Goal: Task Accomplishment & Management: Use online tool/utility

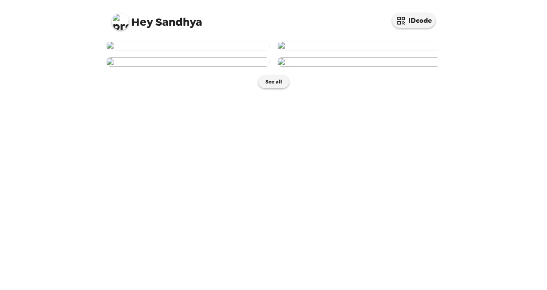
click at [223, 50] on img at bounding box center [188, 45] width 164 height 9
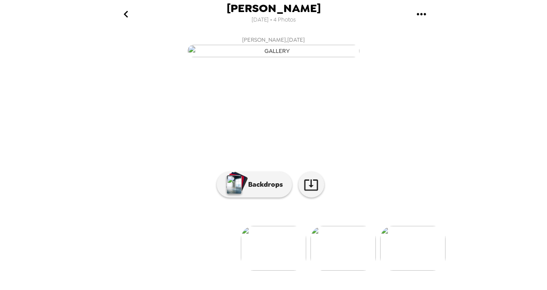
click at [528, 199] on div "[PERSON_NAME] [DATE] • 4 Photos [PERSON_NAME] , [DATE] [PERSON_NAME] , [DATE] […" at bounding box center [273, 145] width 547 height 290
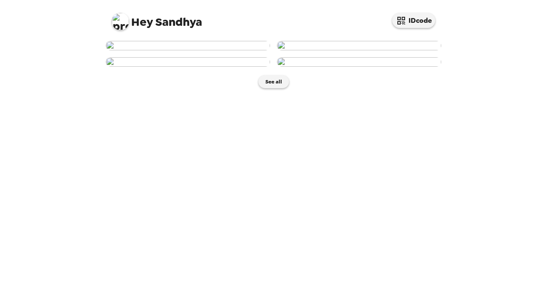
click at [224, 50] on img at bounding box center [188, 45] width 164 height 9
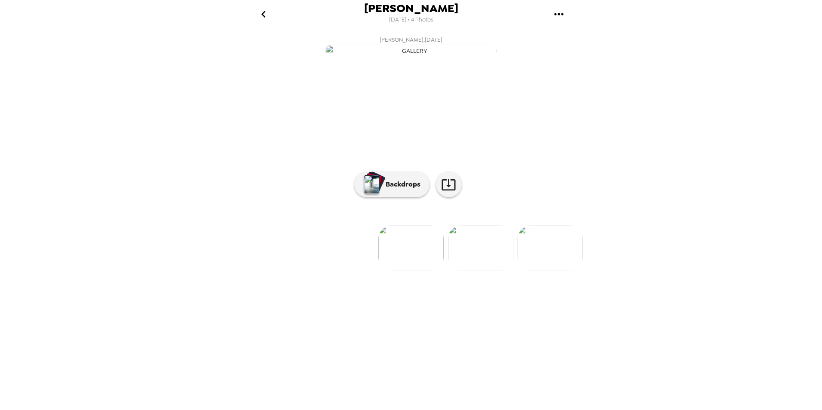
click at [546, 270] on img at bounding box center [549, 248] width 65 height 45
click at [249, 270] on img at bounding box center [272, 248] width 65 height 45
click at [412, 190] on p "Backdrops" at bounding box center [400, 184] width 39 height 10
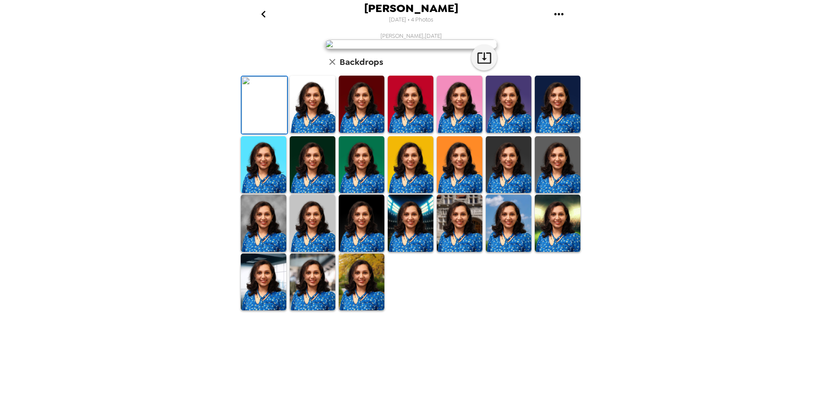
scroll to position [107, 0]
click at [423, 252] on img at bounding box center [411, 223] width 46 height 57
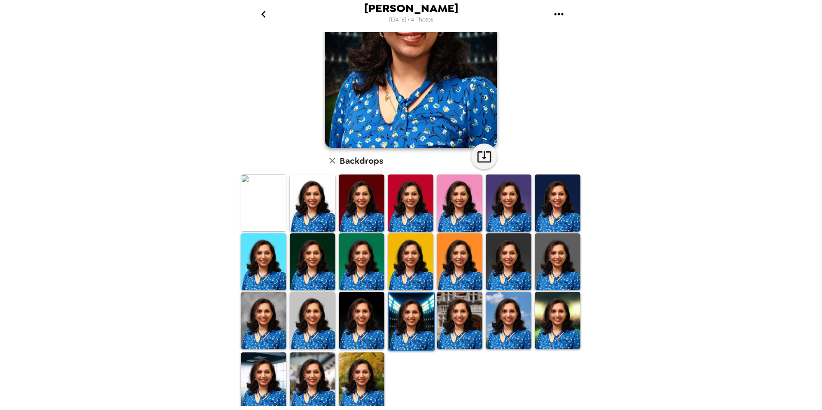
click at [262, 289] on img at bounding box center [264, 380] width 46 height 57
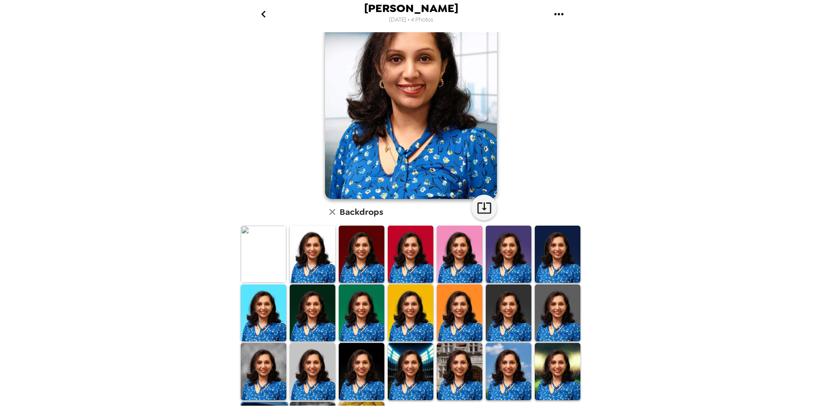
scroll to position [0, 0]
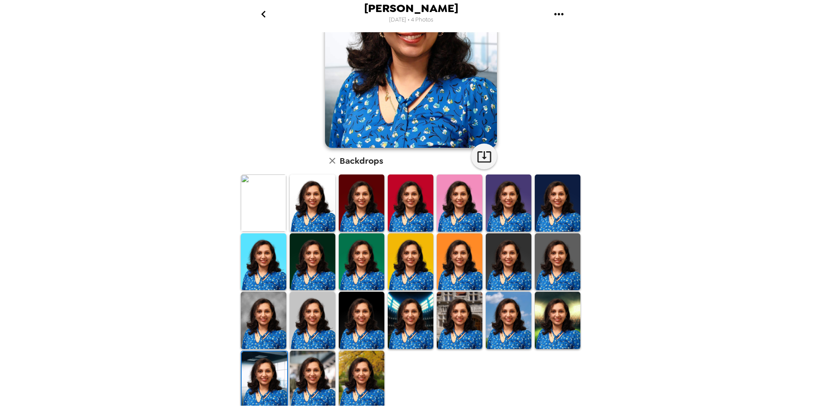
click at [316, 289] on img at bounding box center [313, 379] width 46 height 57
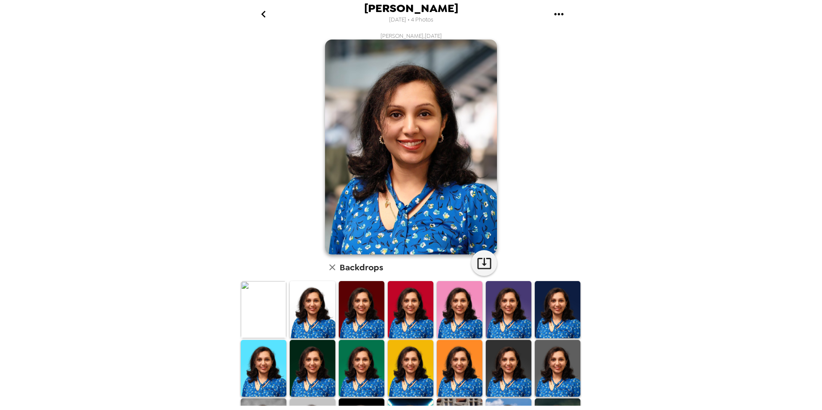
scroll to position [43, 0]
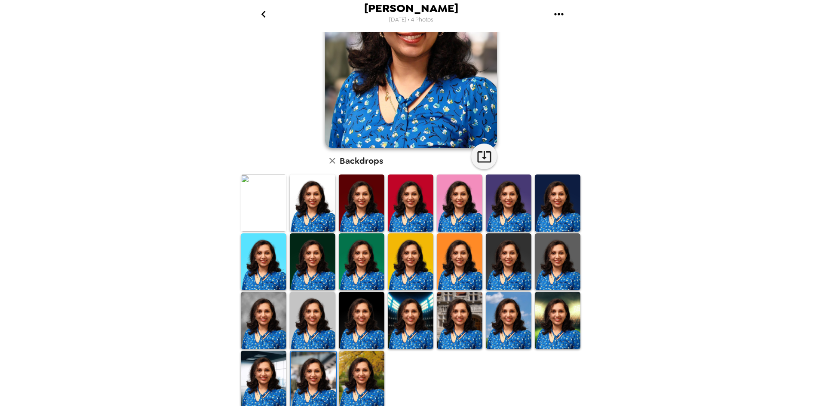
click at [359, 289] on img at bounding box center [362, 379] width 46 height 57
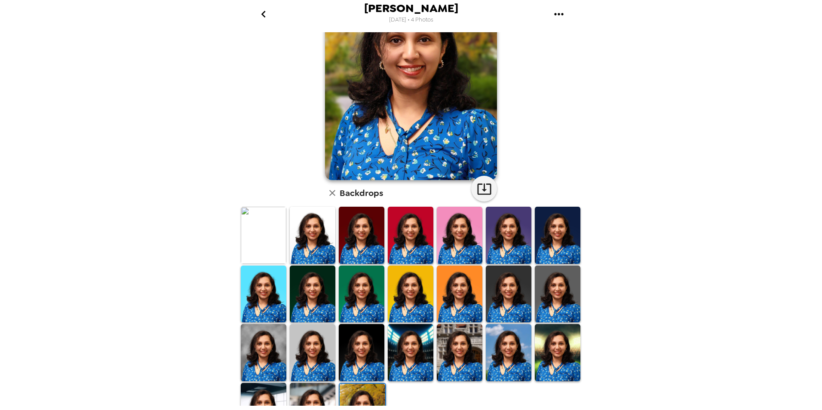
scroll to position [86, 0]
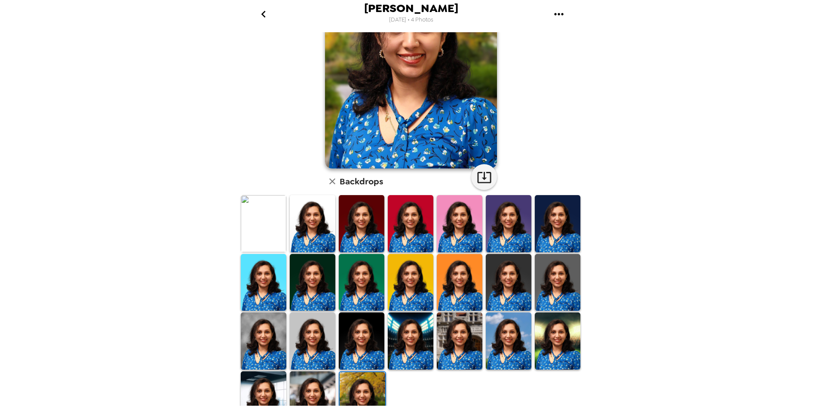
click at [423, 115] on img at bounding box center [411, 61] width 172 height 215
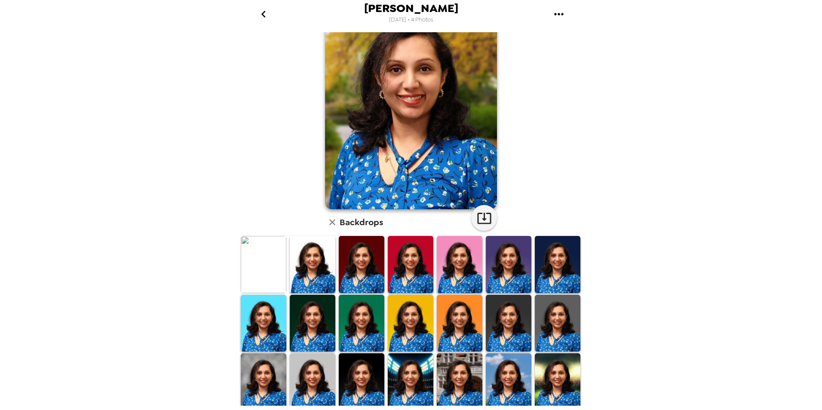
scroll to position [0, 0]
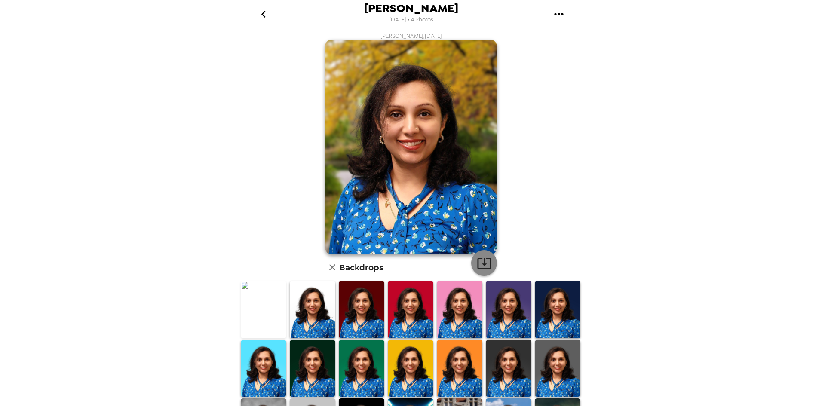
click at [484, 261] on icon "button" at bounding box center [484, 263] width 15 height 15
click at [546, 160] on div "[PERSON_NAME] [DATE] • 4 Photos [PERSON_NAME] , [DATE] Backdrops" at bounding box center [411, 205] width 822 height 410
